Goal: Use online tool/utility: Utilize a website feature to perform a specific function

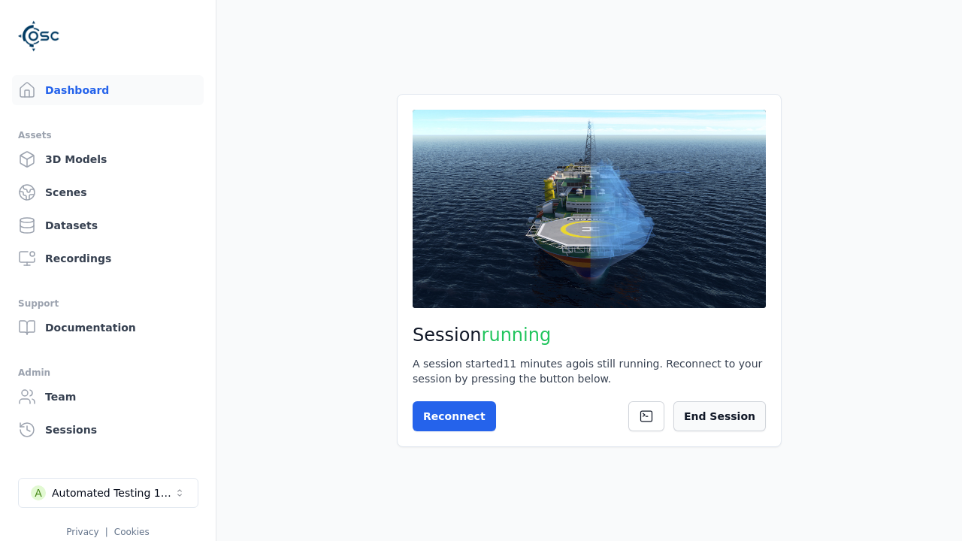
click at [727, 411] on button "End Session" at bounding box center [720, 417] width 92 height 30
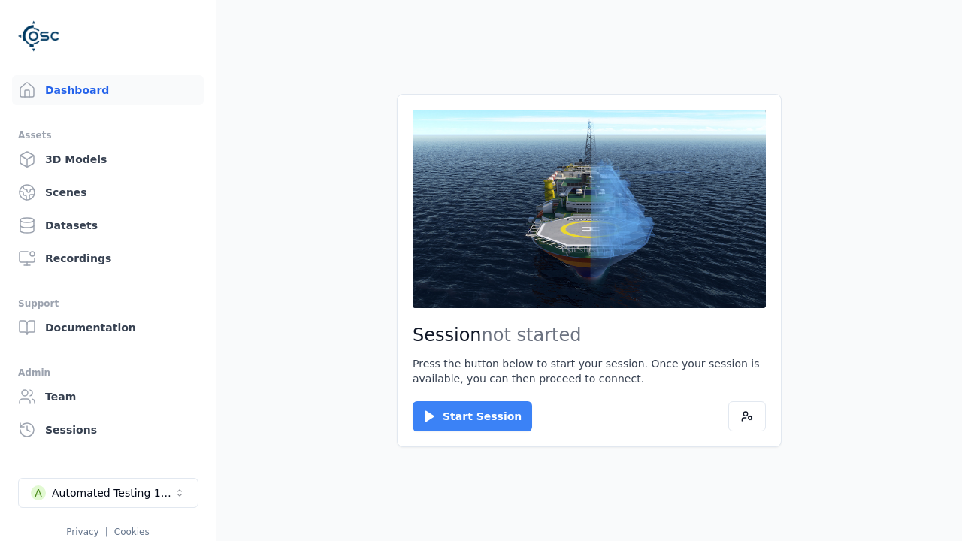
click at [463, 417] on button "Start Session" at bounding box center [473, 417] width 120 height 30
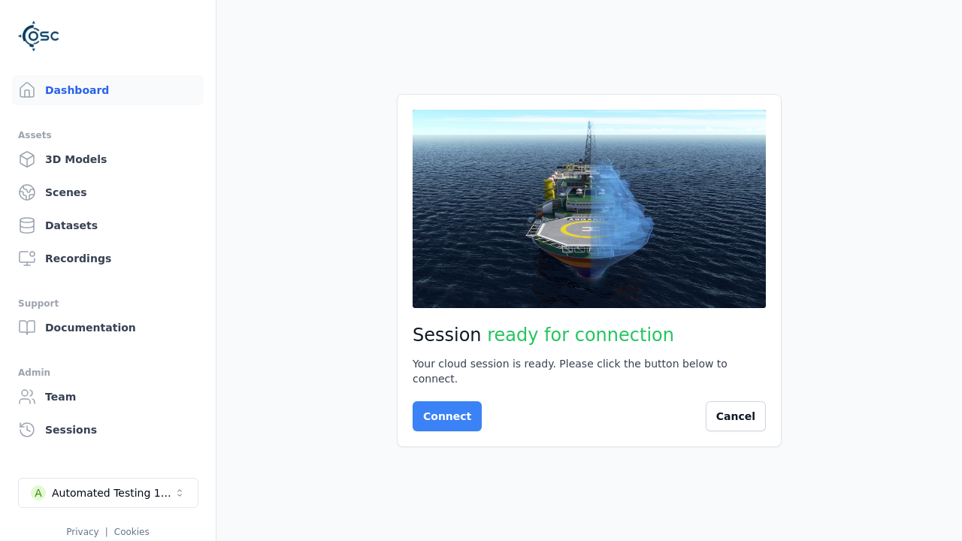
click at [443, 409] on button "Connect" at bounding box center [447, 417] width 69 height 30
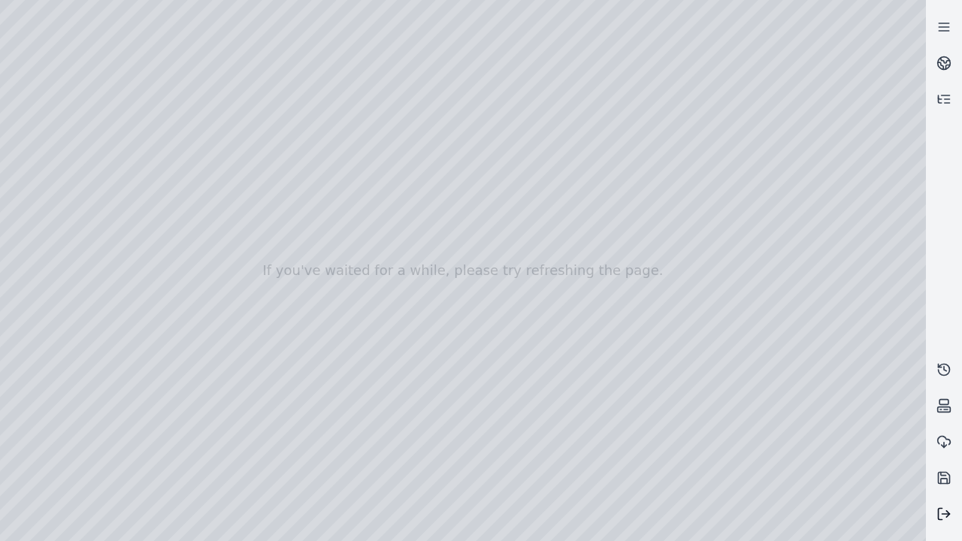
click at [944, 505] on button at bounding box center [944, 514] width 36 height 36
